Goal: Task Accomplishment & Management: Manage account settings

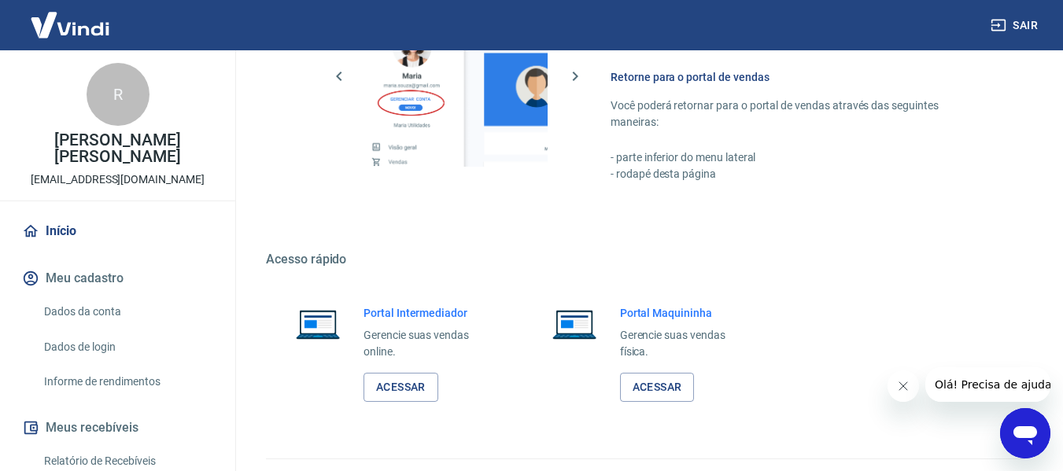
scroll to position [787, 0]
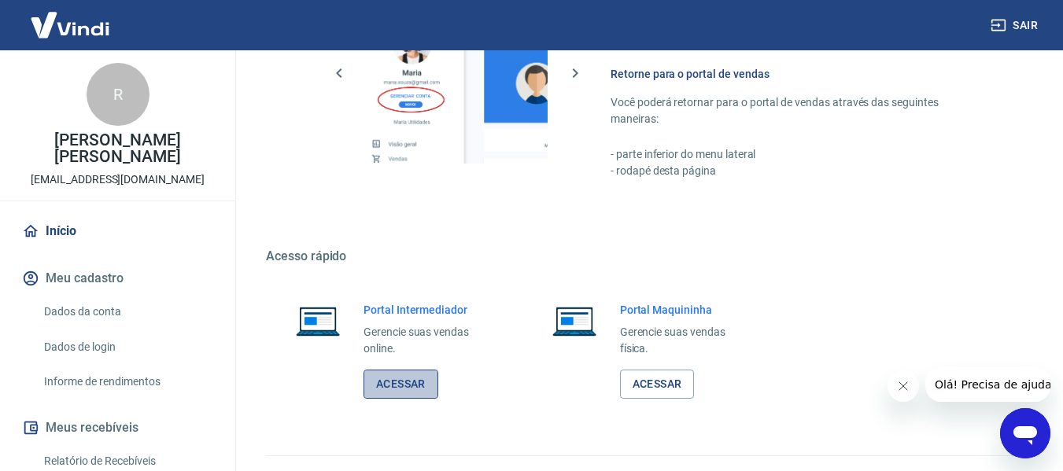
click at [403, 388] on link "Acessar" at bounding box center [400, 384] width 75 height 29
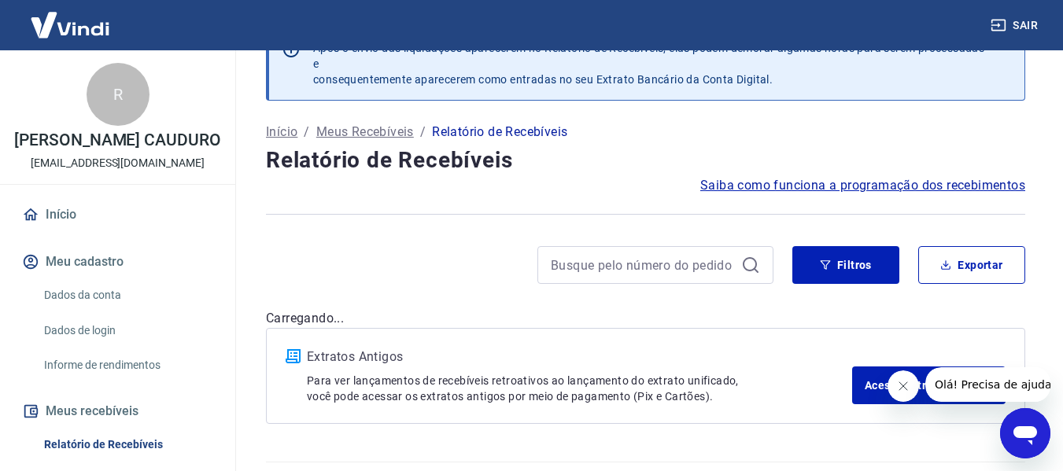
scroll to position [82, 0]
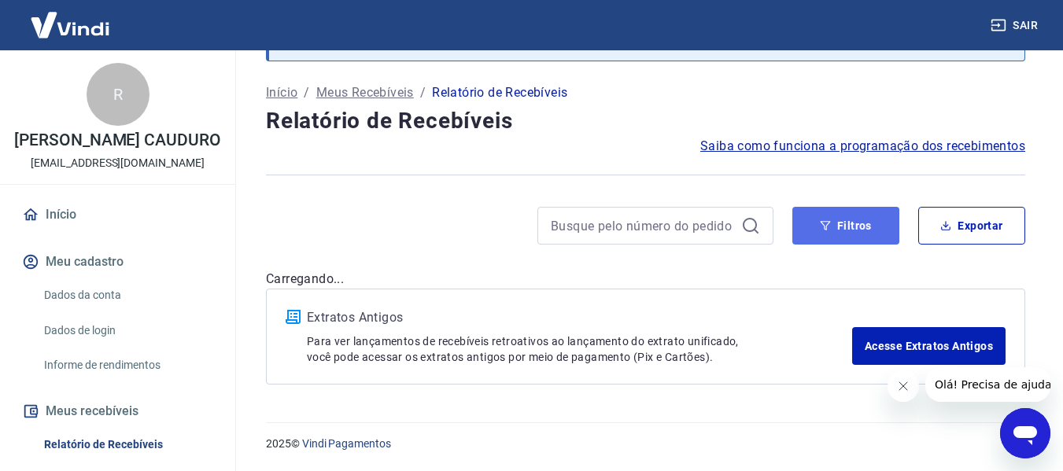
click at [867, 220] on button "Filtros" at bounding box center [845, 226] width 107 height 38
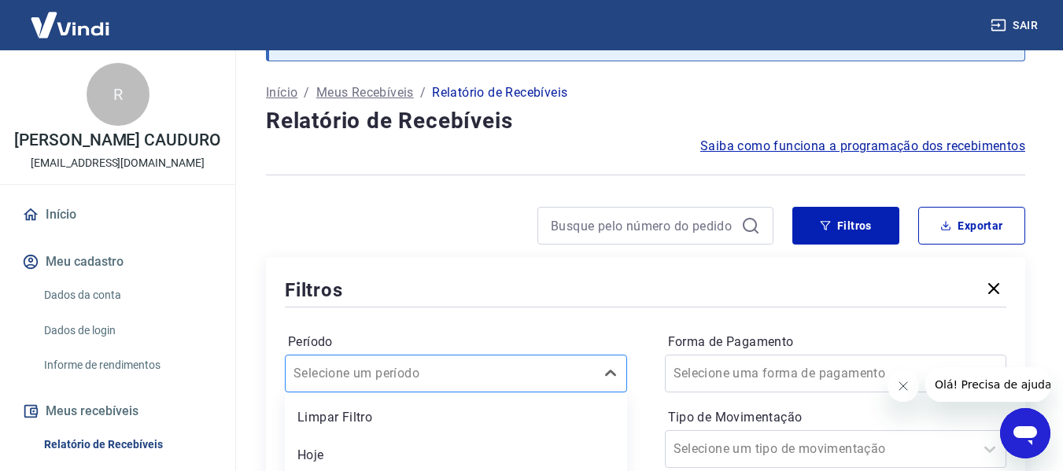
scroll to position [239, 0]
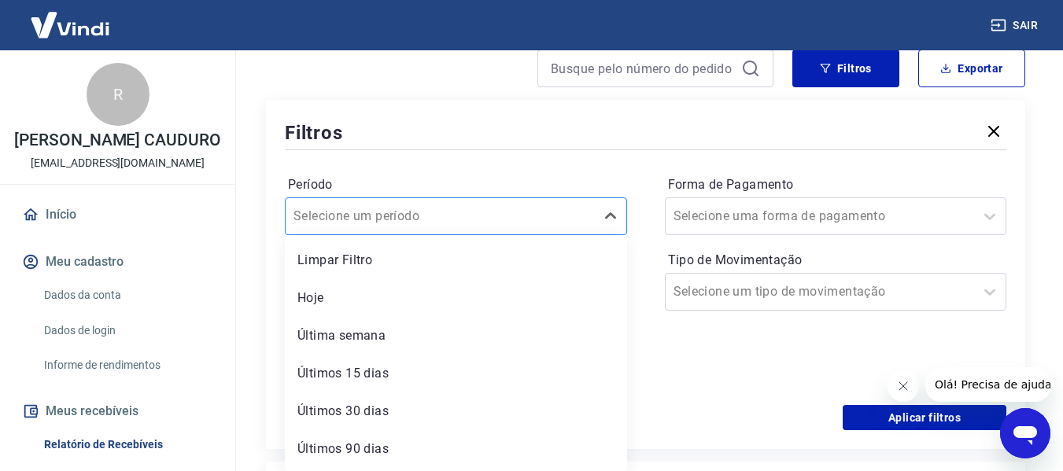
click at [463, 235] on div "option Últimos 15 dias focused, 4 of 7. 7 results available. Use Up and Down to…" at bounding box center [456, 216] width 342 height 38
click at [548, 137] on div "Filtros" at bounding box center [645, 133] width 721 height 28
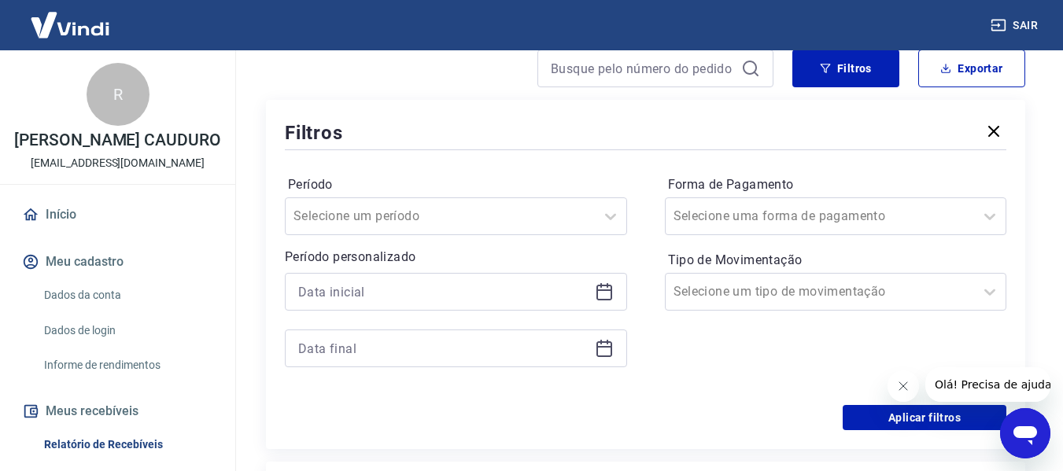
click at [603, 295] on icon at bounding box center [604, 291] width 19 height 19
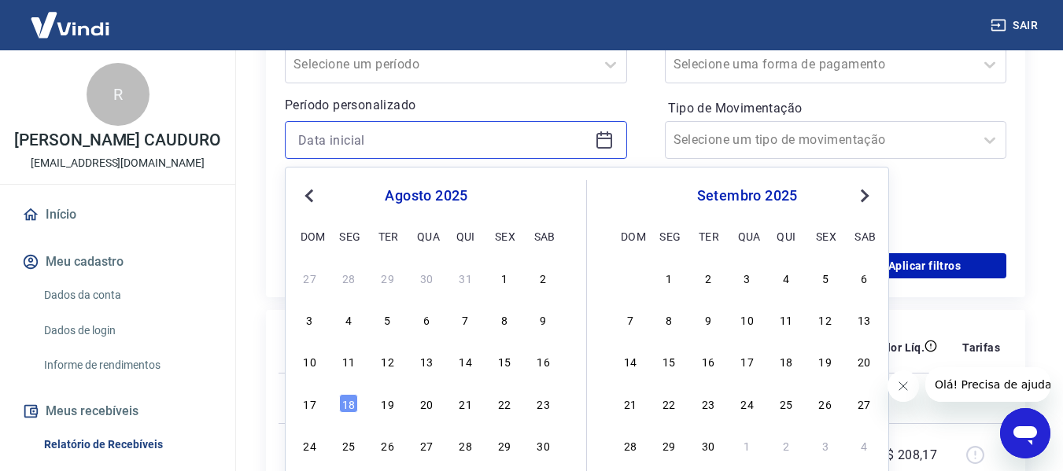
scroll to position [397, 0]
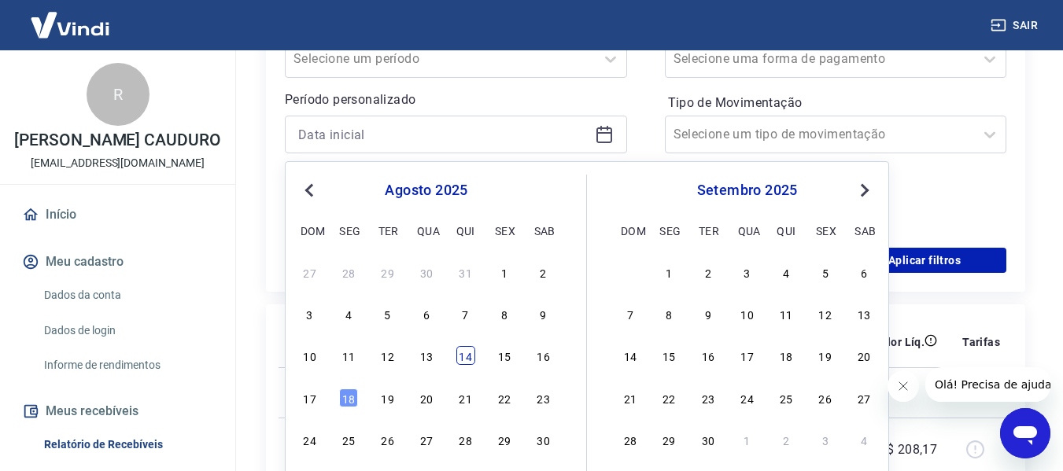
click at [470, 354] on div "14" at bounding box center [465, 355] width 19 height 19
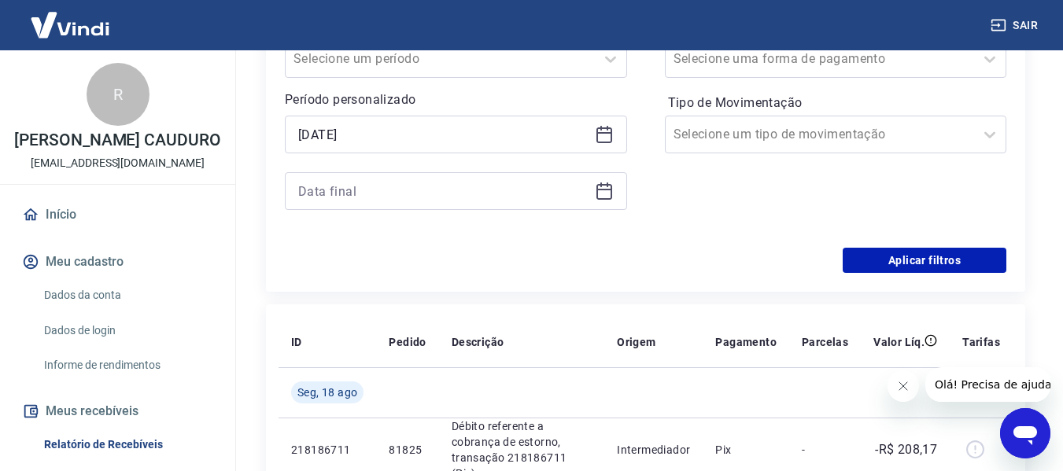
type input "14/08/2025"
click at [603, 192] on icon at bounding box center [604, 191] width 19 height 19
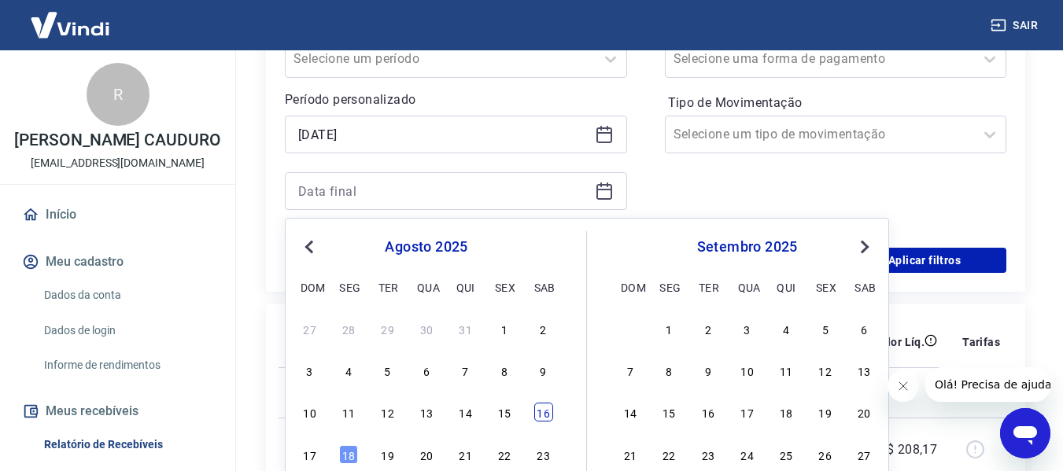
click at [543, 415] on div "16" at bounding box center [543, 412] width 19 height 19
type input "16/08/2025"
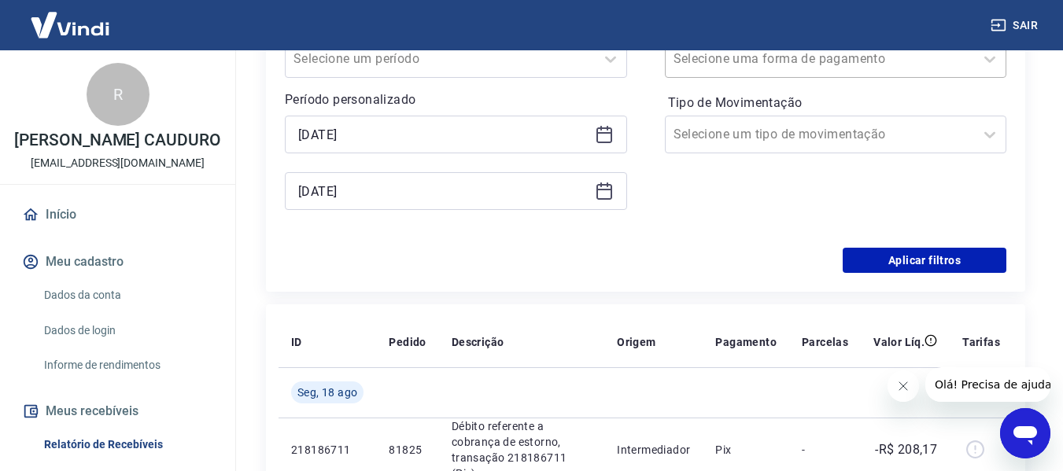
click at [891, 66] on div at bounding box center [819, 59] width 293 height 22
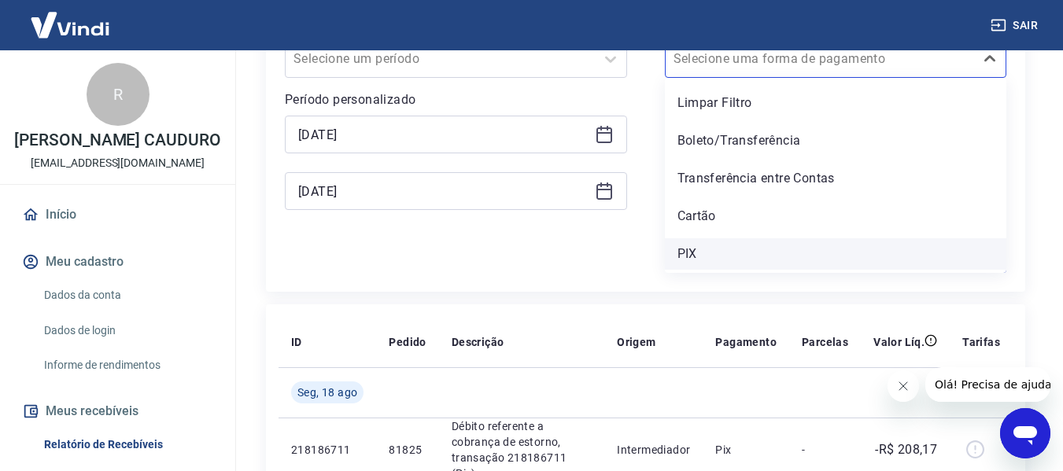
click at [692, 253] on div "PIX" at bounding box center [836, 253] width 342 height 31
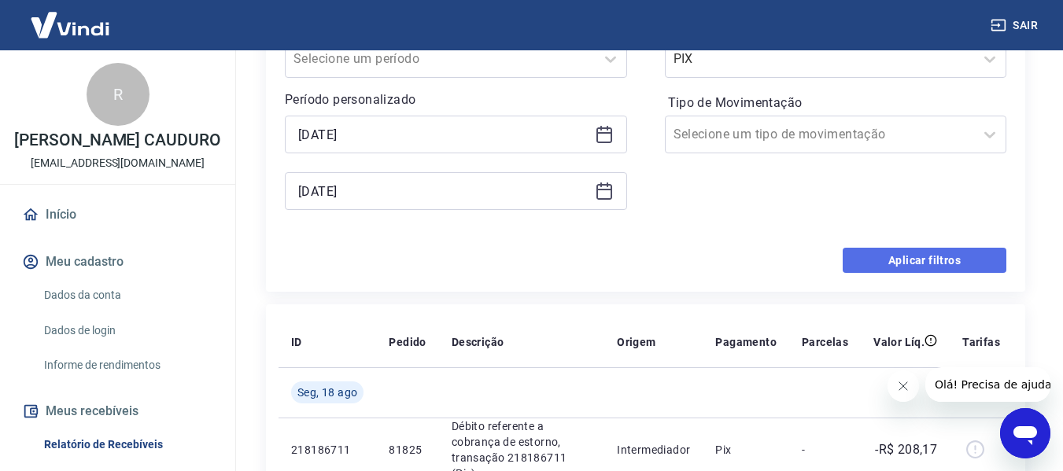
click at [929, 265] on button "Aplicar filtros" at bounding box center [925, 260] width 164 height 25
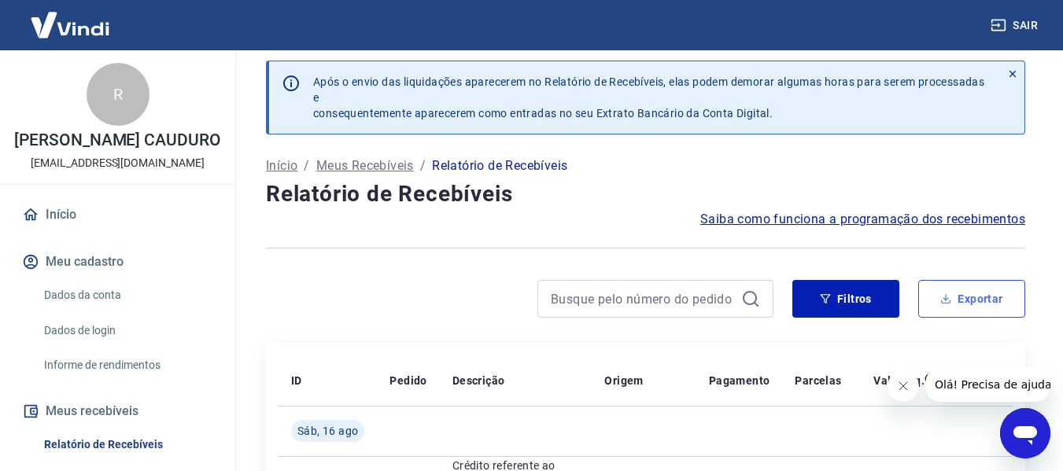
scroll to position [3, 0]
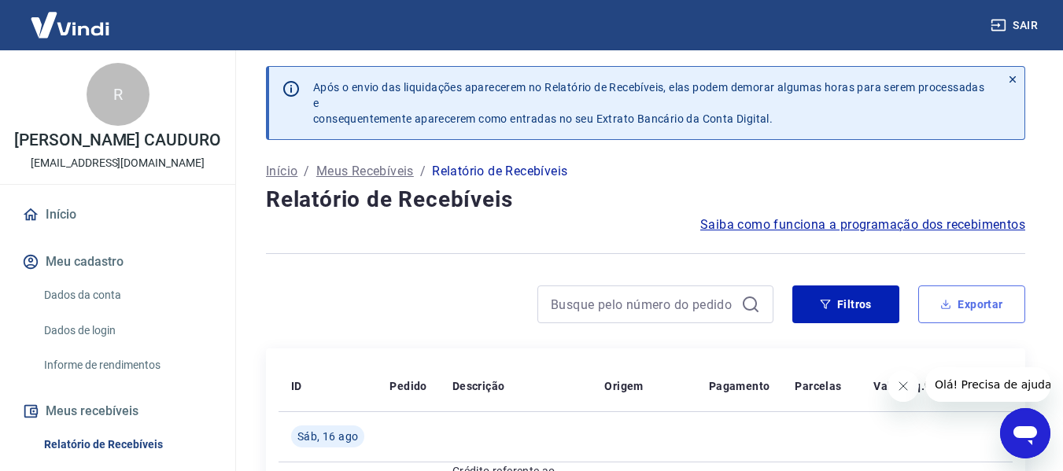
click at [1005, 305] on button "Exportar" at bounding box center [971, 305] width 107 height 38
type input "14/08/2025"
type input "16/08/2025"
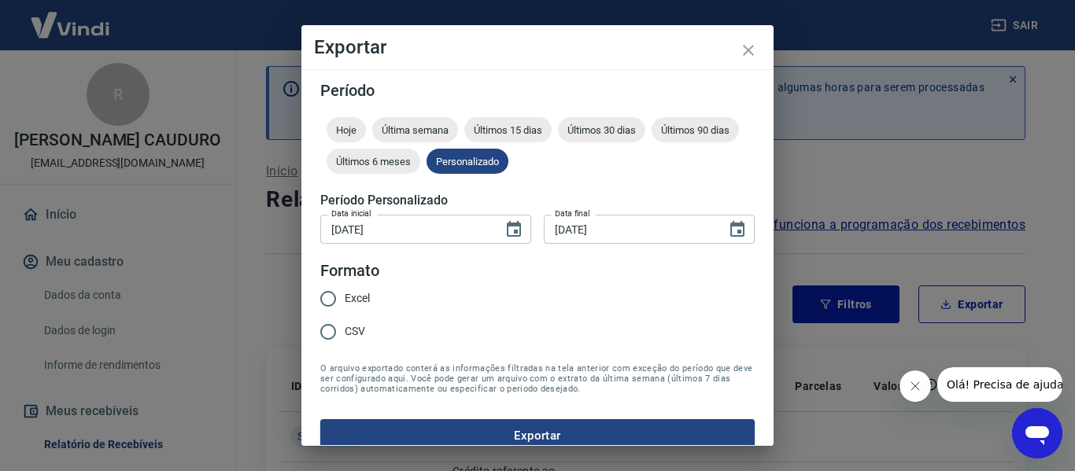
click at [354, 293] on span "Excel" at bounding box center [357, 298] width 25 height 17
click at [345, 293] on input "Excel" at bounding box center [328, 298] width 33 height 33
radio input "true"
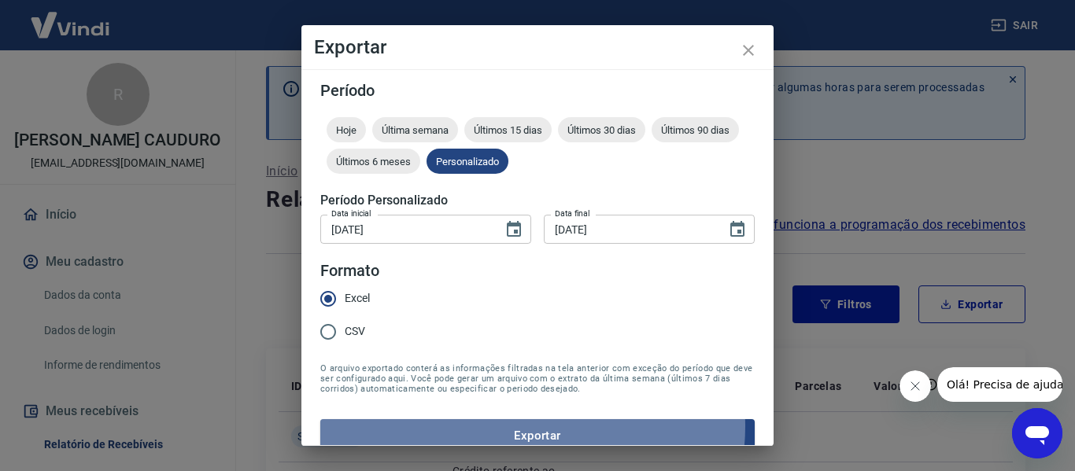
click at [530, 427] on button "Exportar" at bounding box center [537, 435] width 434 height 33
